Goal: Information Seeking & Learning: Find contact information

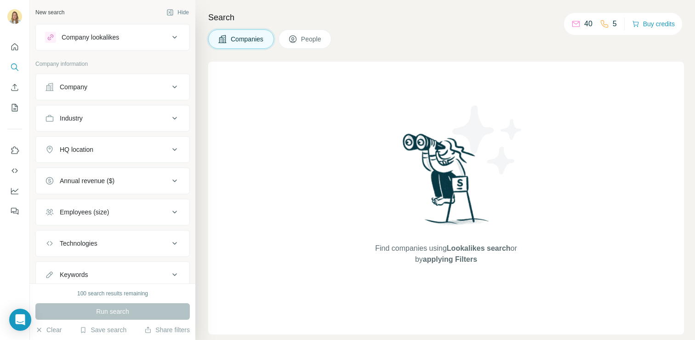
click at [94, 99] on div "Company" at bounding box center [112, 87] width 154 height 27
click at [102, 86] on div "Company" at bounding box center [107, 86] width 124 height 9
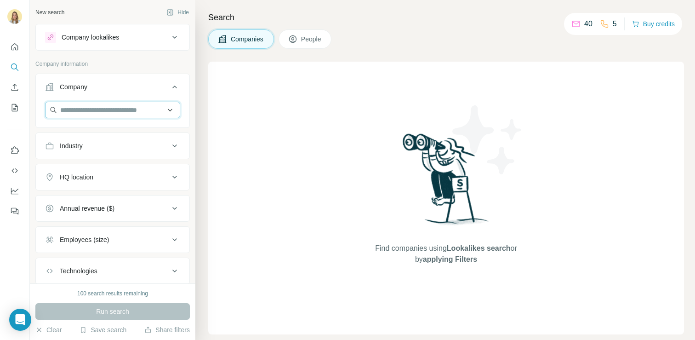
click at [141, 114] on input "text" at bounding box center [112, 110] width 135 height 17
click at [98, 151] on button "Industry" at bounding box center [112, 146] width 153 height 22
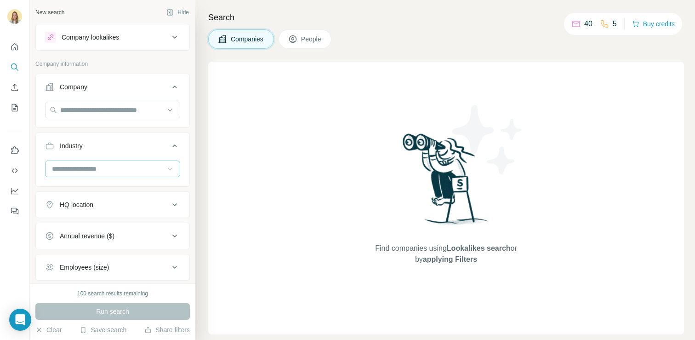
click at [165, 171] on icon at bounding box center [169, 168] width 9 height 9
click at [134, 188] on div "3D Printing" at bounding box center [109, 189] width 113 height 9
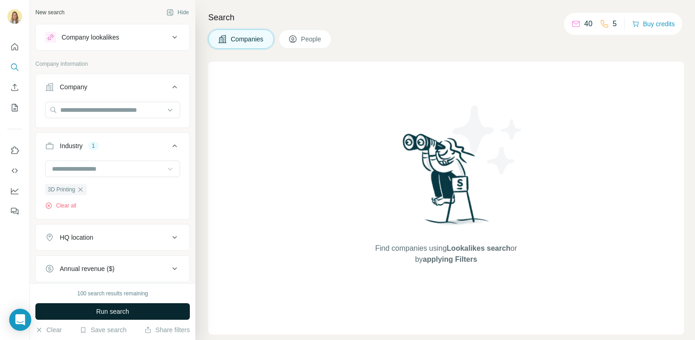
click at [108, 307] on span "Run search" at bounding box center [112, 311] width 33 height 9
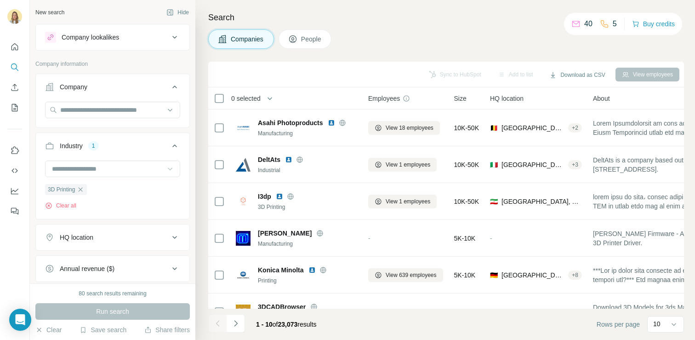
click at [310, 45] on button "People" at bounding box center [304, 38] width 53 height 19
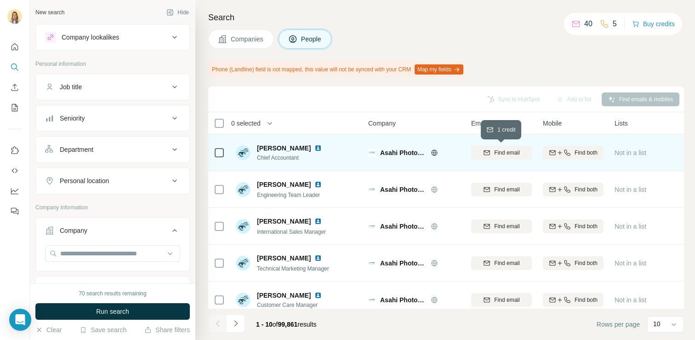
click at [500, 150] on span "Find email" at bounding box center [506, 152] width 25 height 8
